Goal: Information Seeking & Learning: Find specific fact

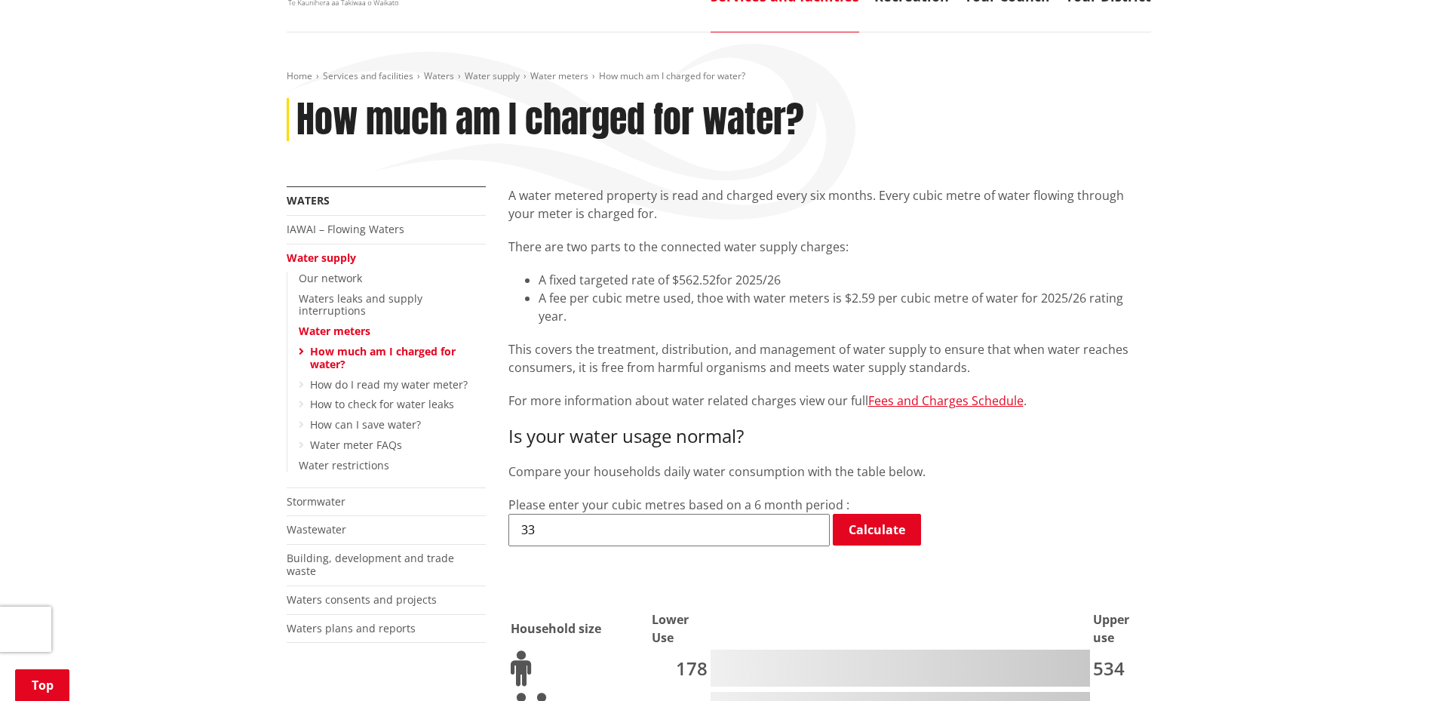
scroll to position [75, 0]
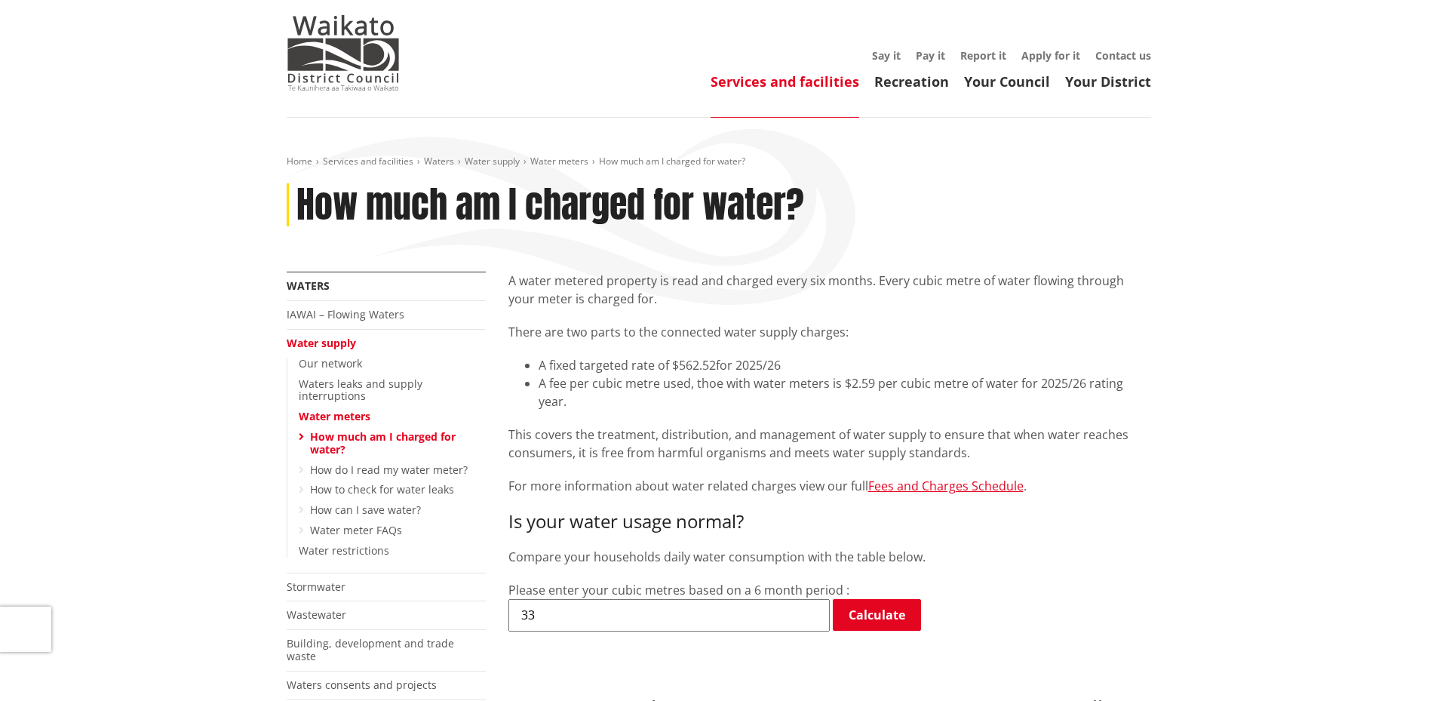
click at [370, 429] on link "How much am I charged for water?" at bounding box center [383, 442] width 146 height 27
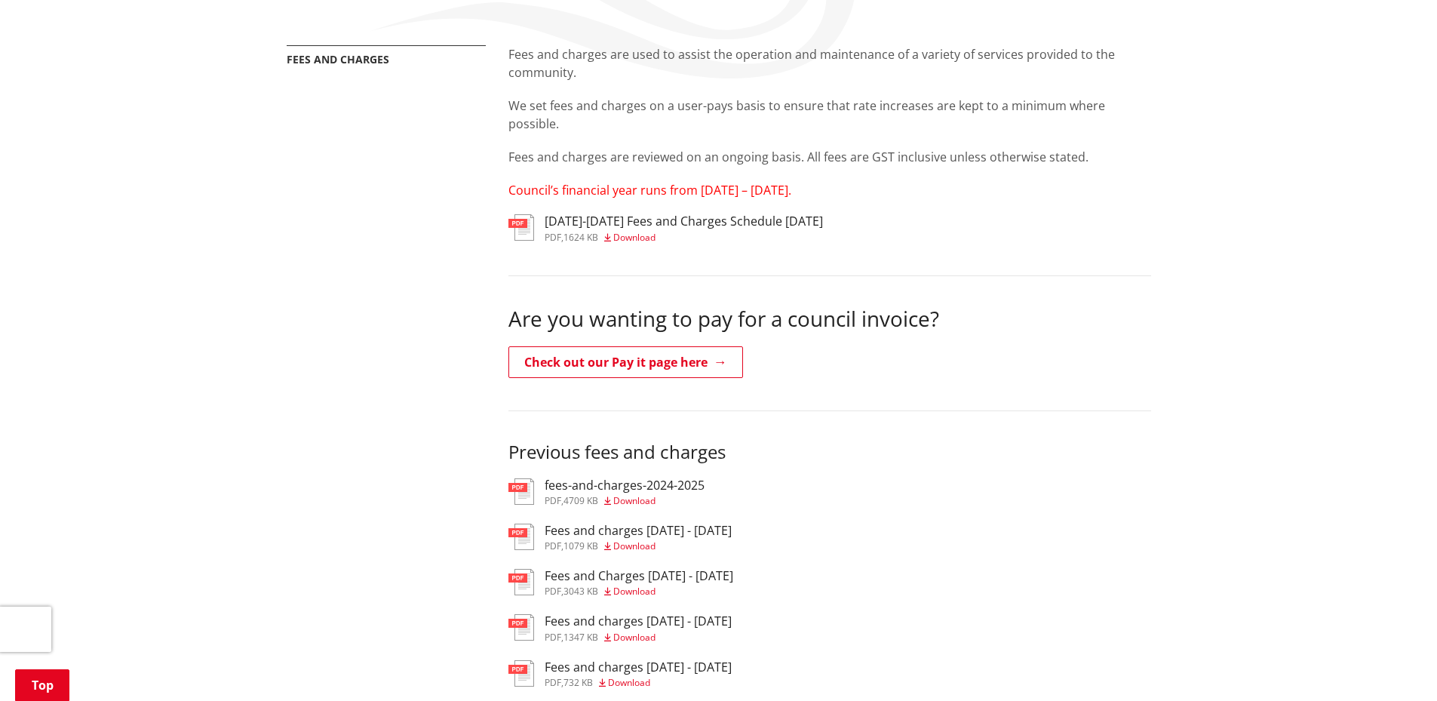
scroll to position [377, 0]
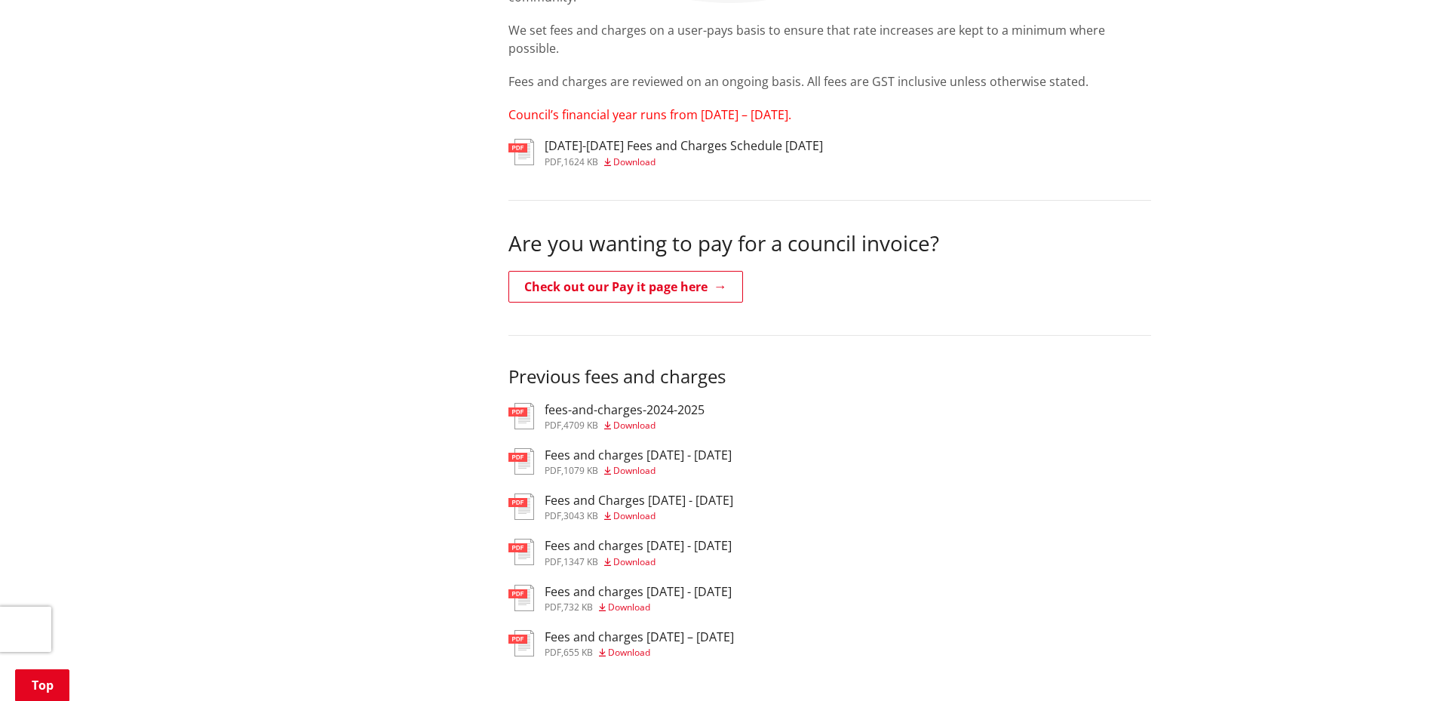
click at [644, 419] on span "Download" at bounding box center [634, 425] width 42 height 13
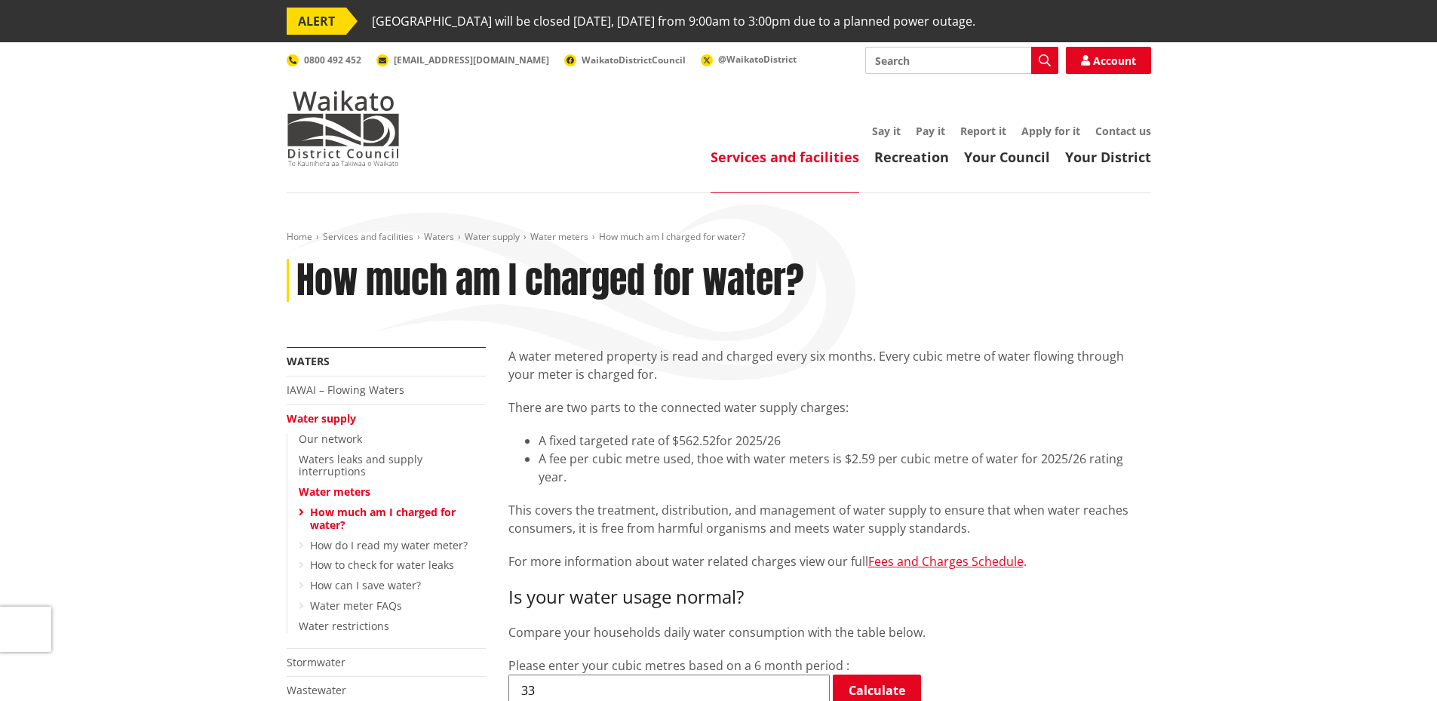
click at [313, 420] on link "Water supply" at bounding box center [321, 418] width 69 height 14
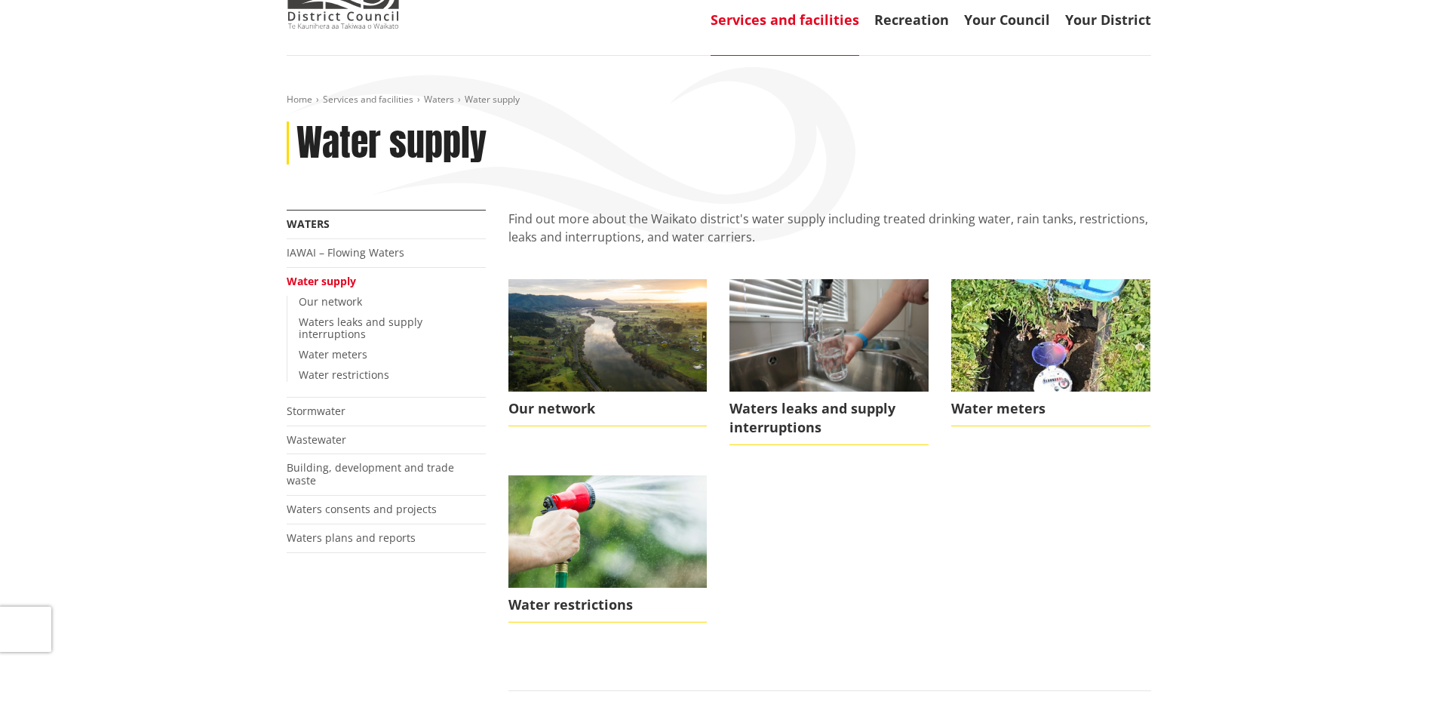
scroll to position [151, 0]
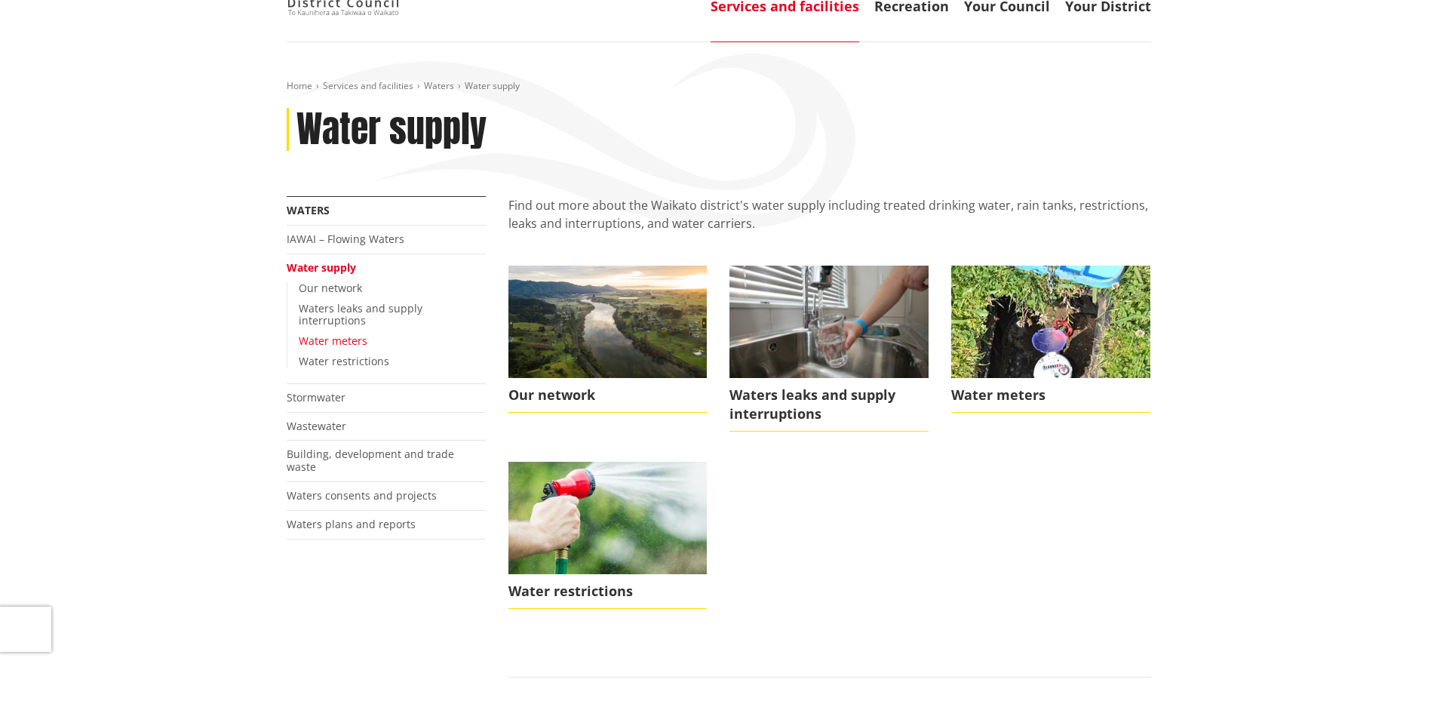
click at [333, 333] on link "Water meters" at bounding box center [333, 340] width 69 height 14
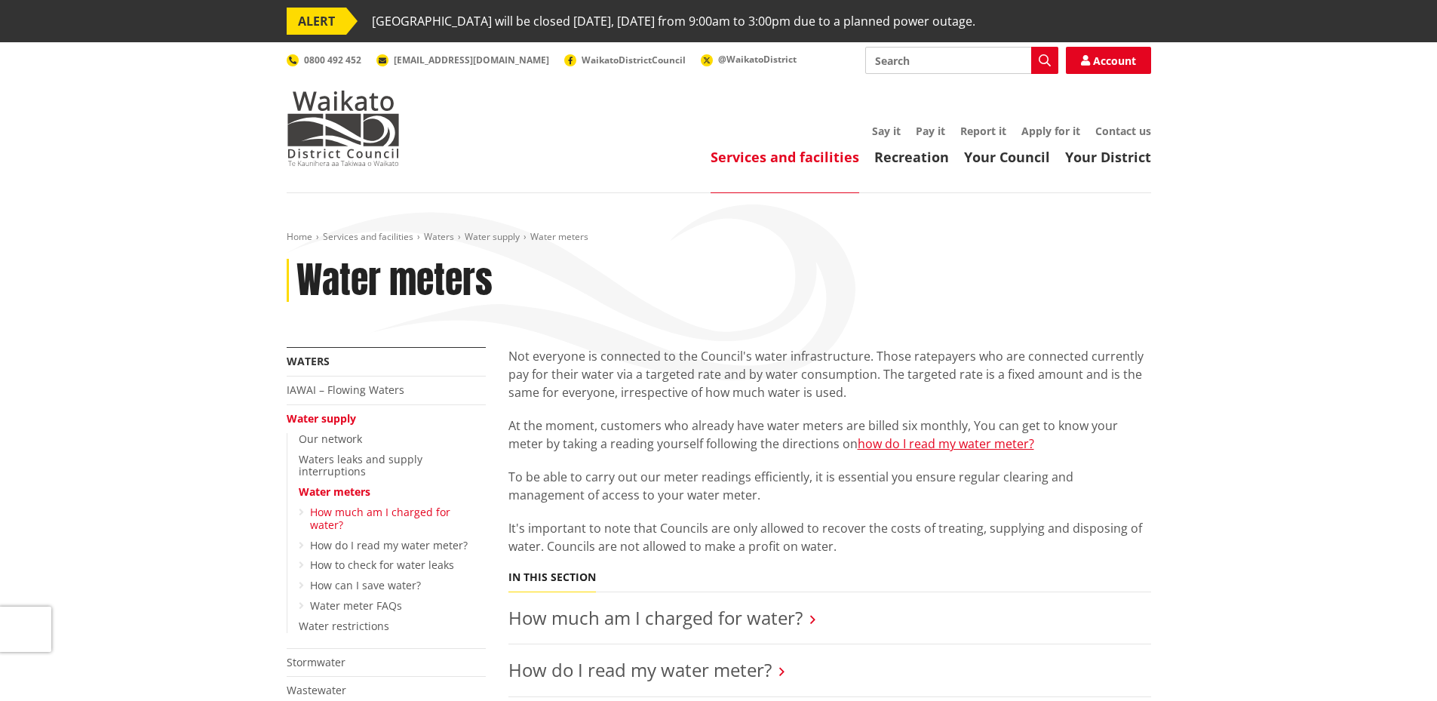
click at [419, 505] on link "How much am I charged for water?" at bounding box center [380, 518] width 140 height 27
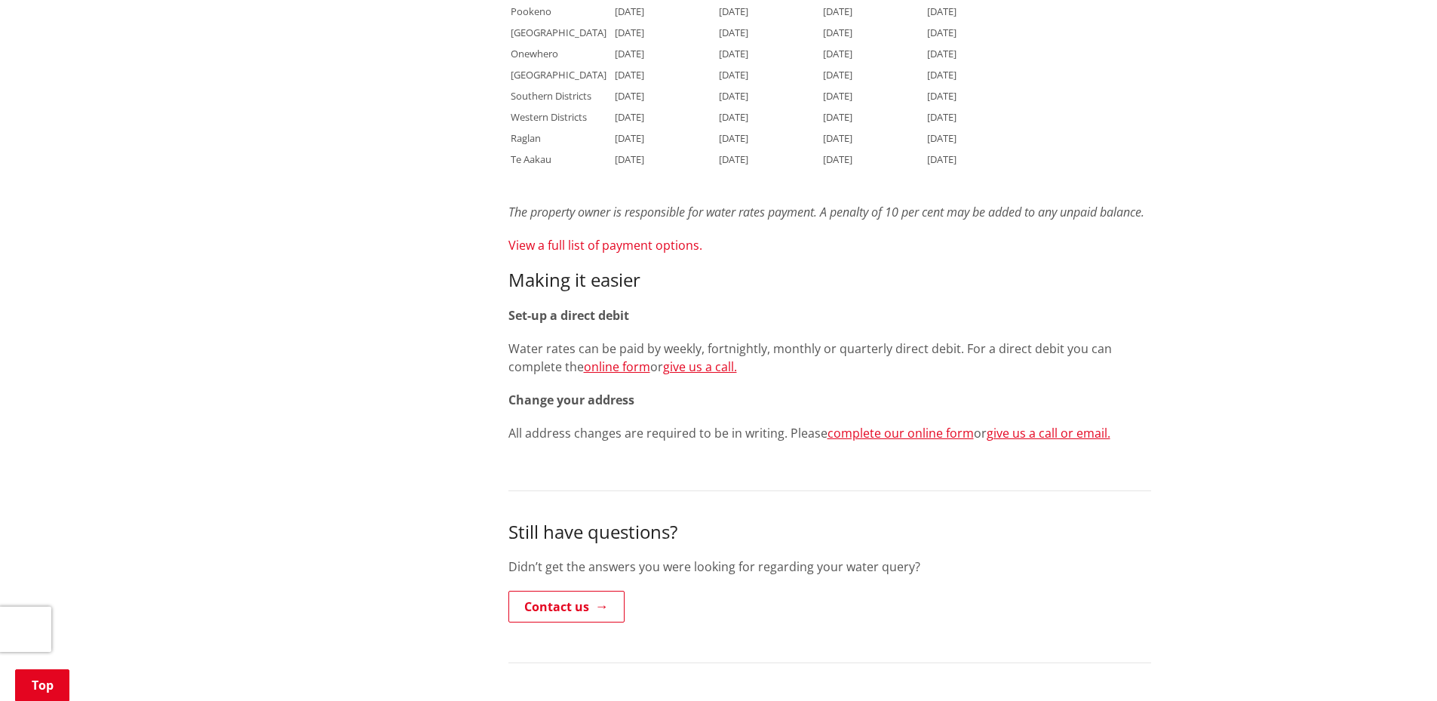
scroll to position [1508, 0]
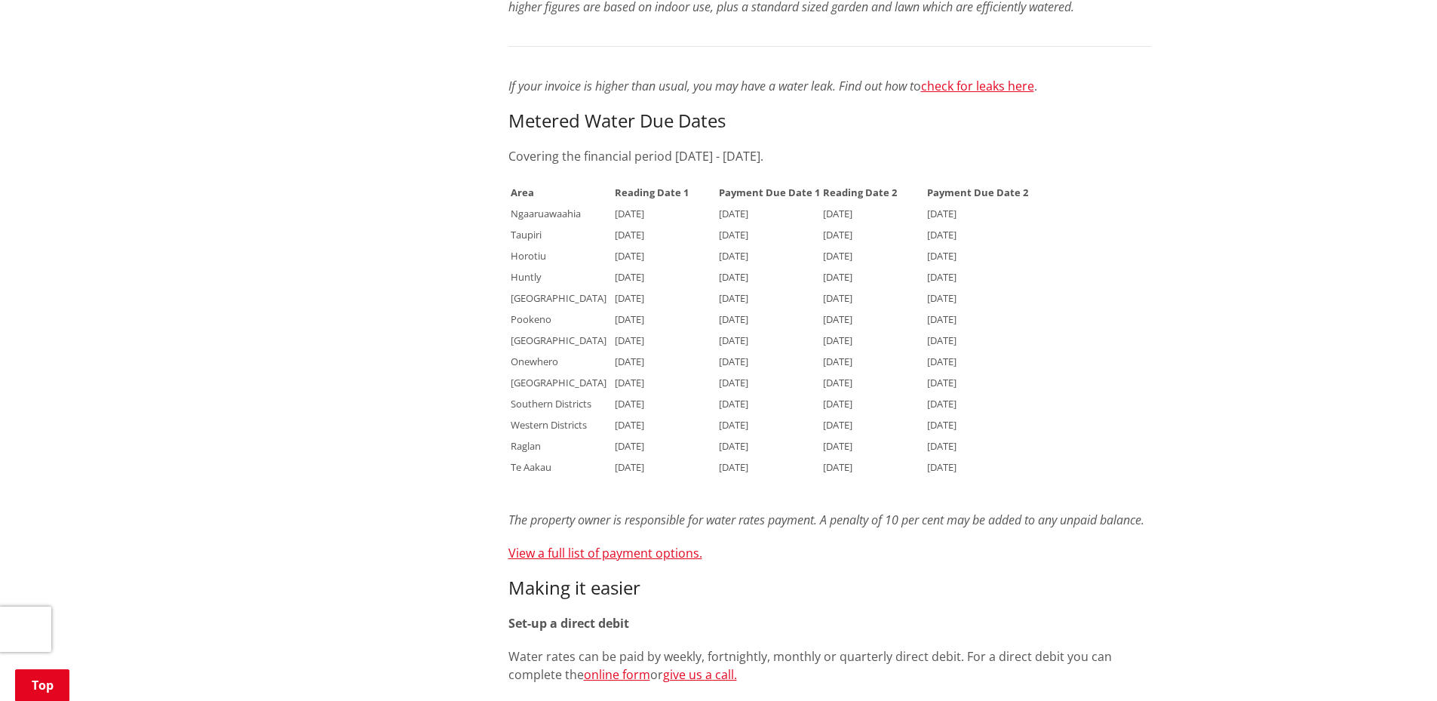
scroll to position [1131, 0]
